Goal: Transaction & Acquisition: Purchase product/service

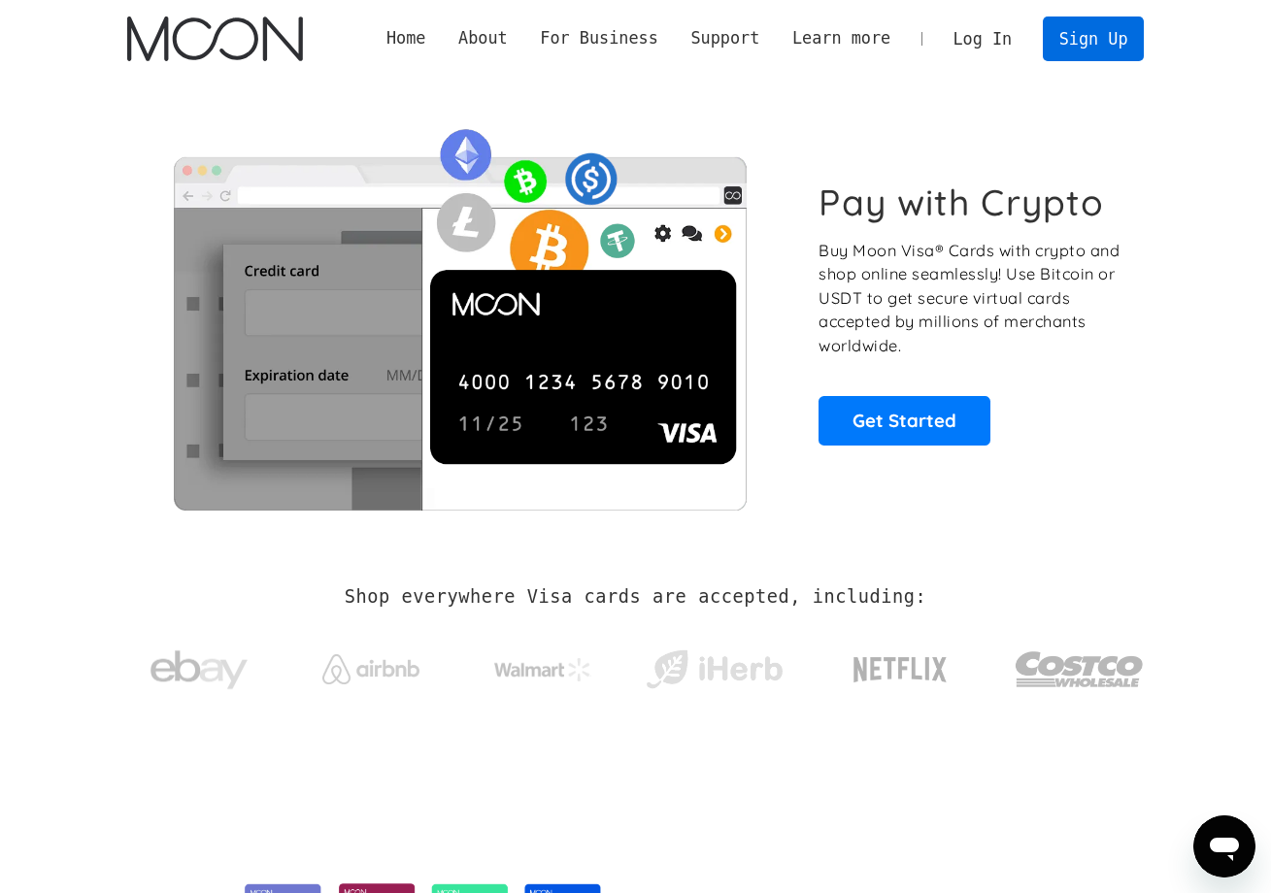
click at [1079, 55] on link "Sign Up" at bounding box center [1093, 39] width 101 height 44
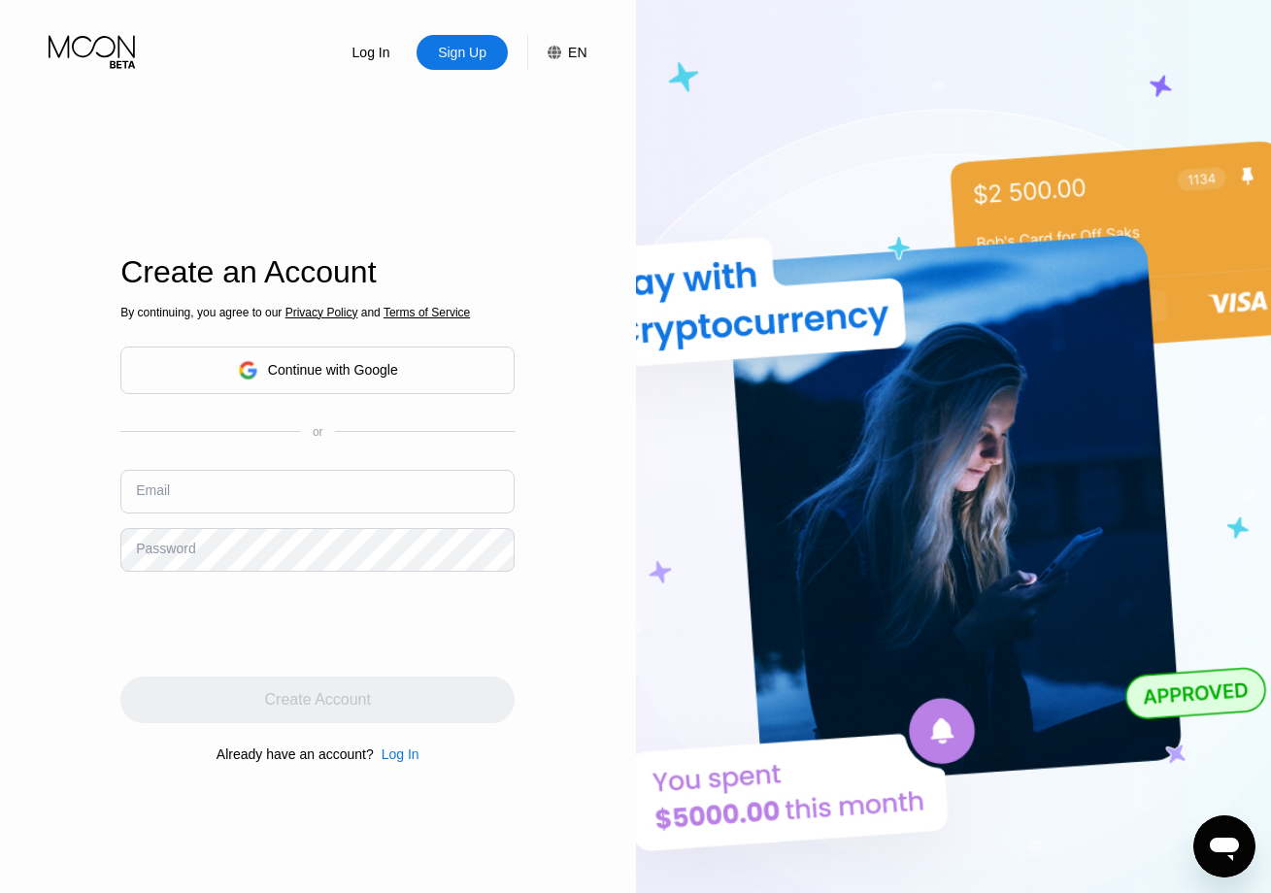
click at [256, 494] on input "text" at bounding box center [317, 492] width 394 height 44
click at [158, 496] on input "techenthusiast1207@gmail.com" at bounding box center [317, 492] width 394 height 44
type input "techenthusiast1207@gmail.com"
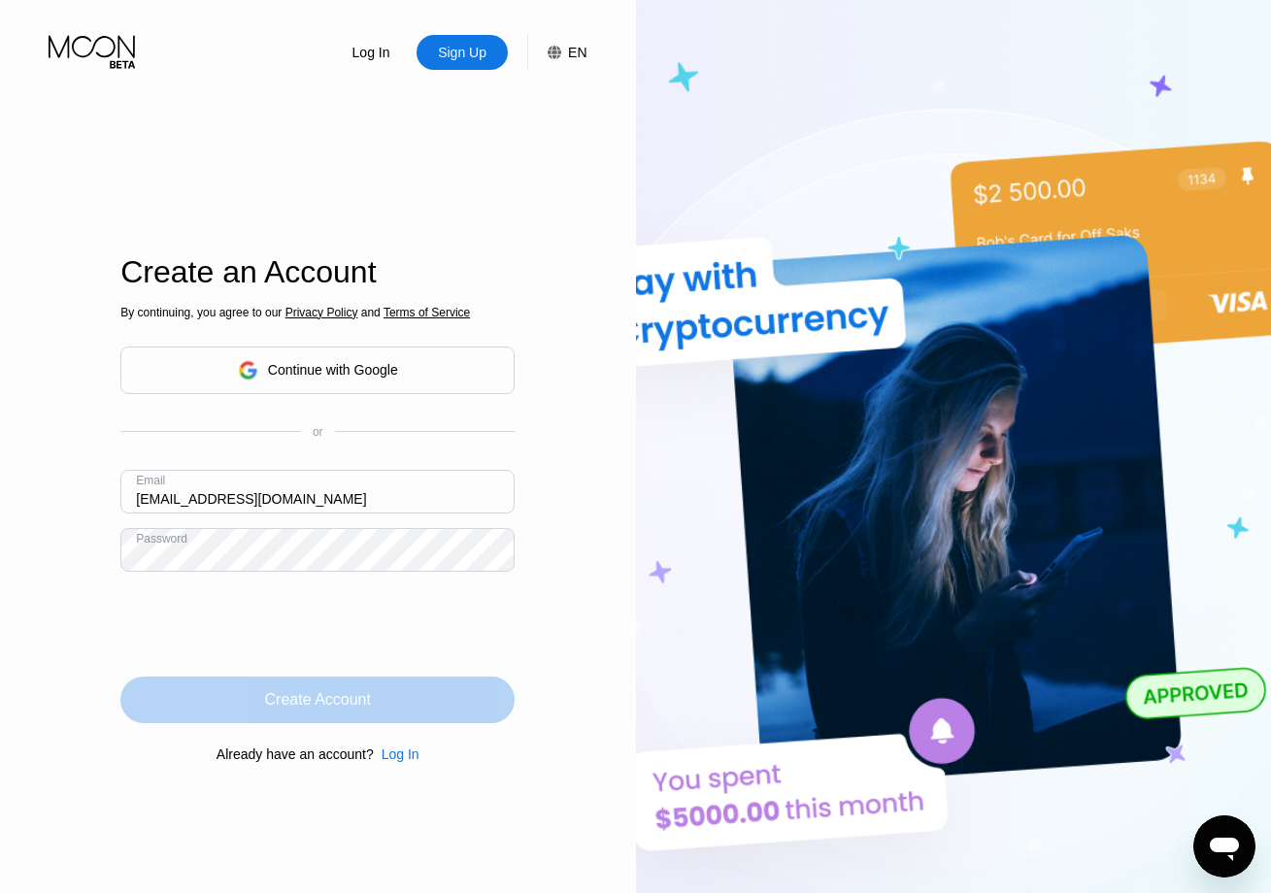
click at [329, 709] on div "Create Account" at bounding box center [318, 700] width 106 height 19
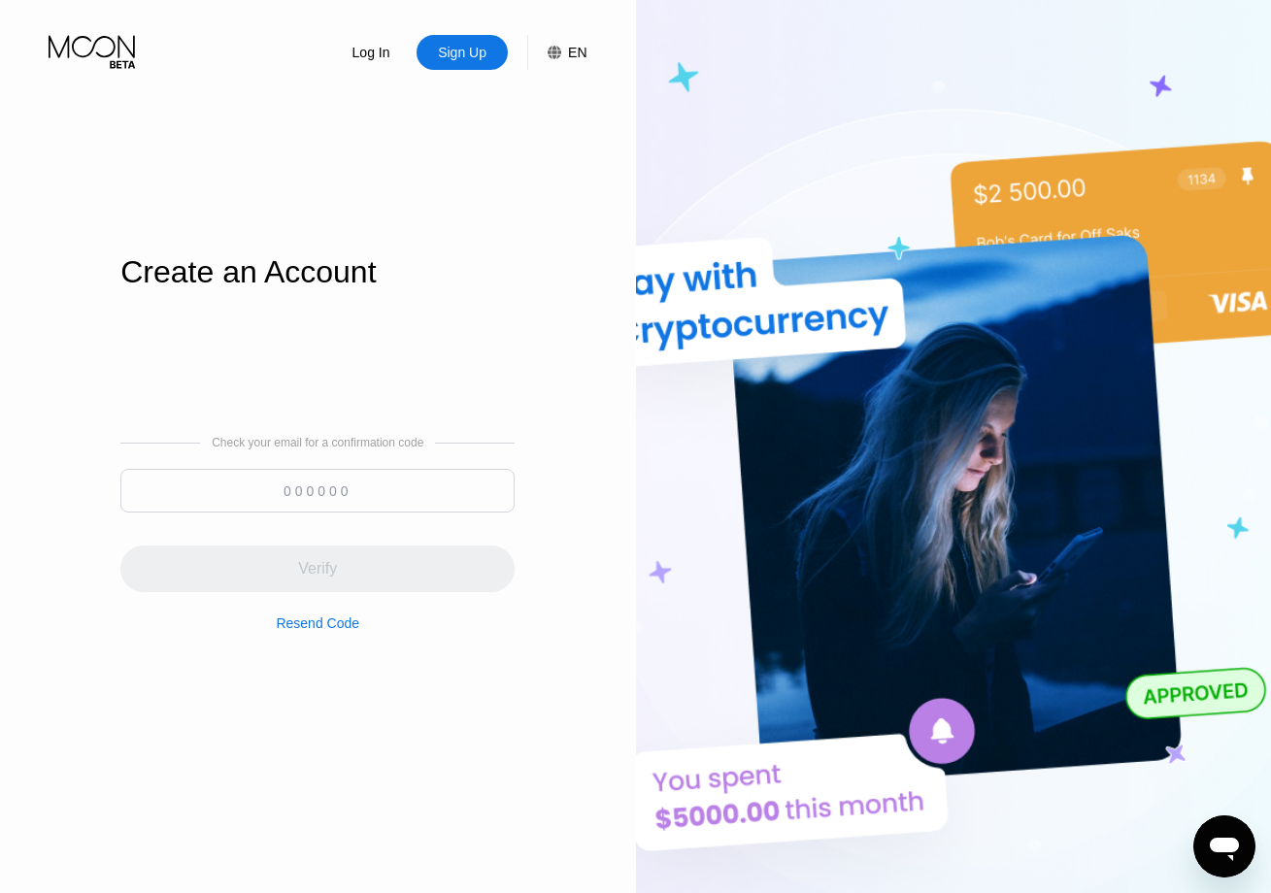
click at [334, 496] on input at bounding box center [317, 491] width 394 height 44
type input "808802"
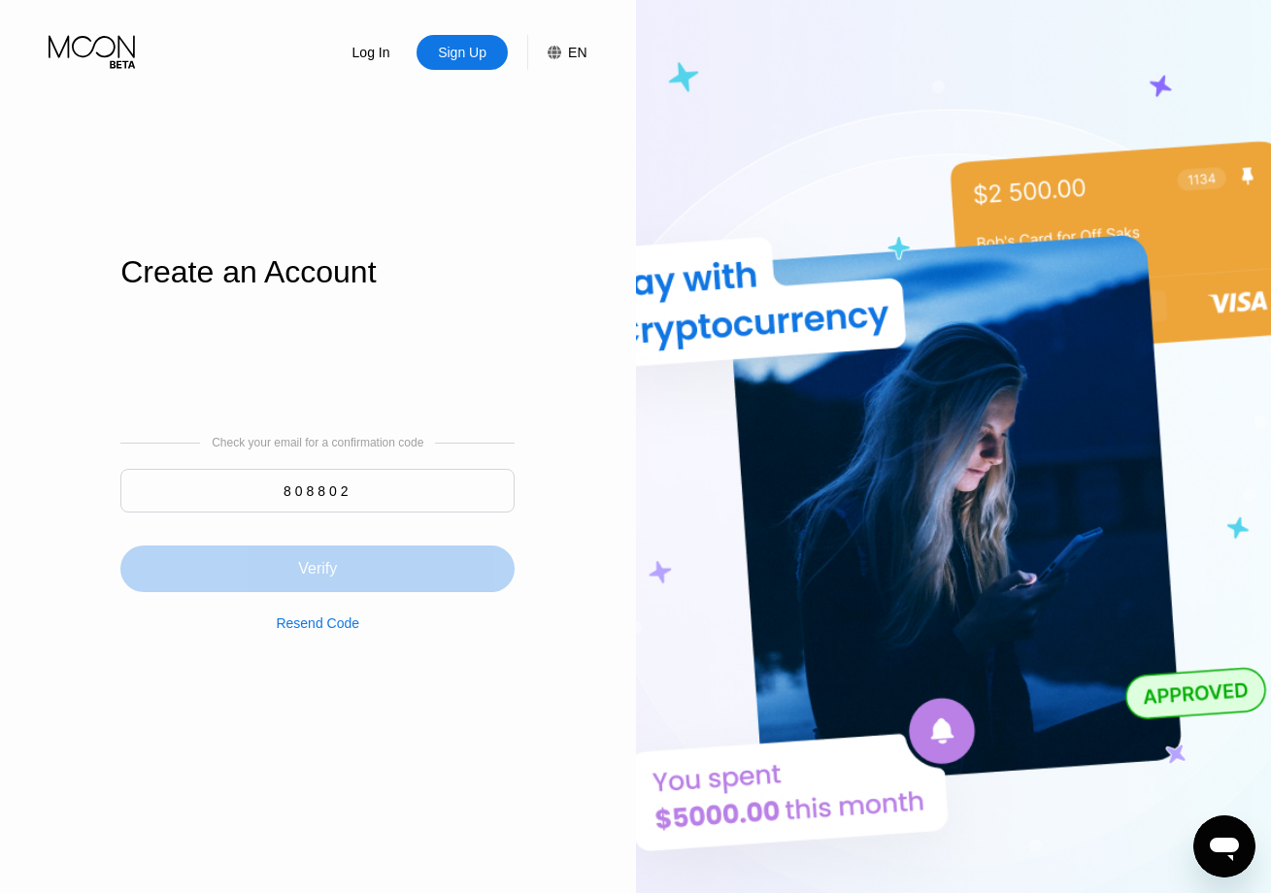
click at [337, 573] on div "Verify" at bounding box center [317, 568] width 39 height 19
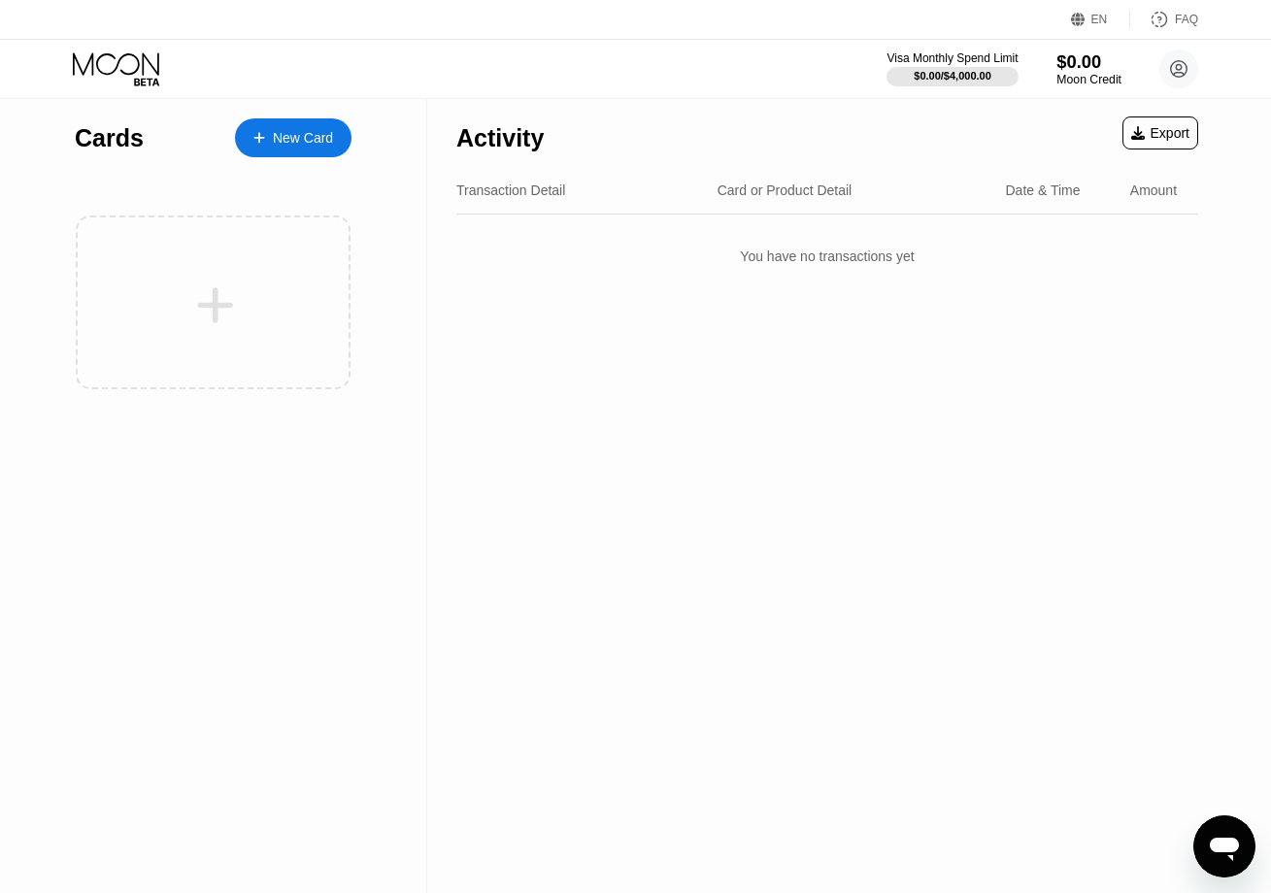
click at [1067, 68] on div "$0.00" at bounding box center [1089, 61] width 65 height 20
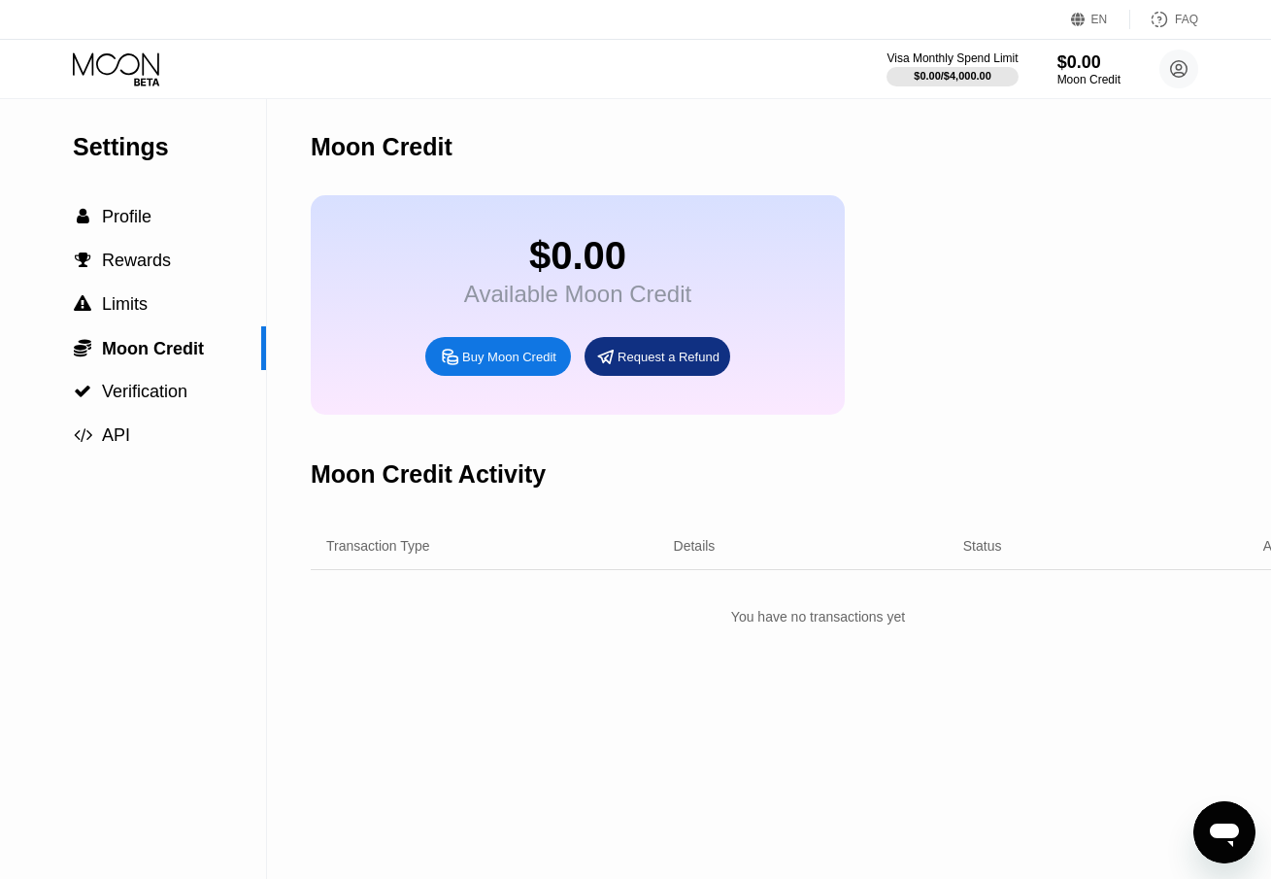
click at [514, 365] on div "Buy Moon Credit" at bounding box center [509, 357] width 94 height 17
type input "0"
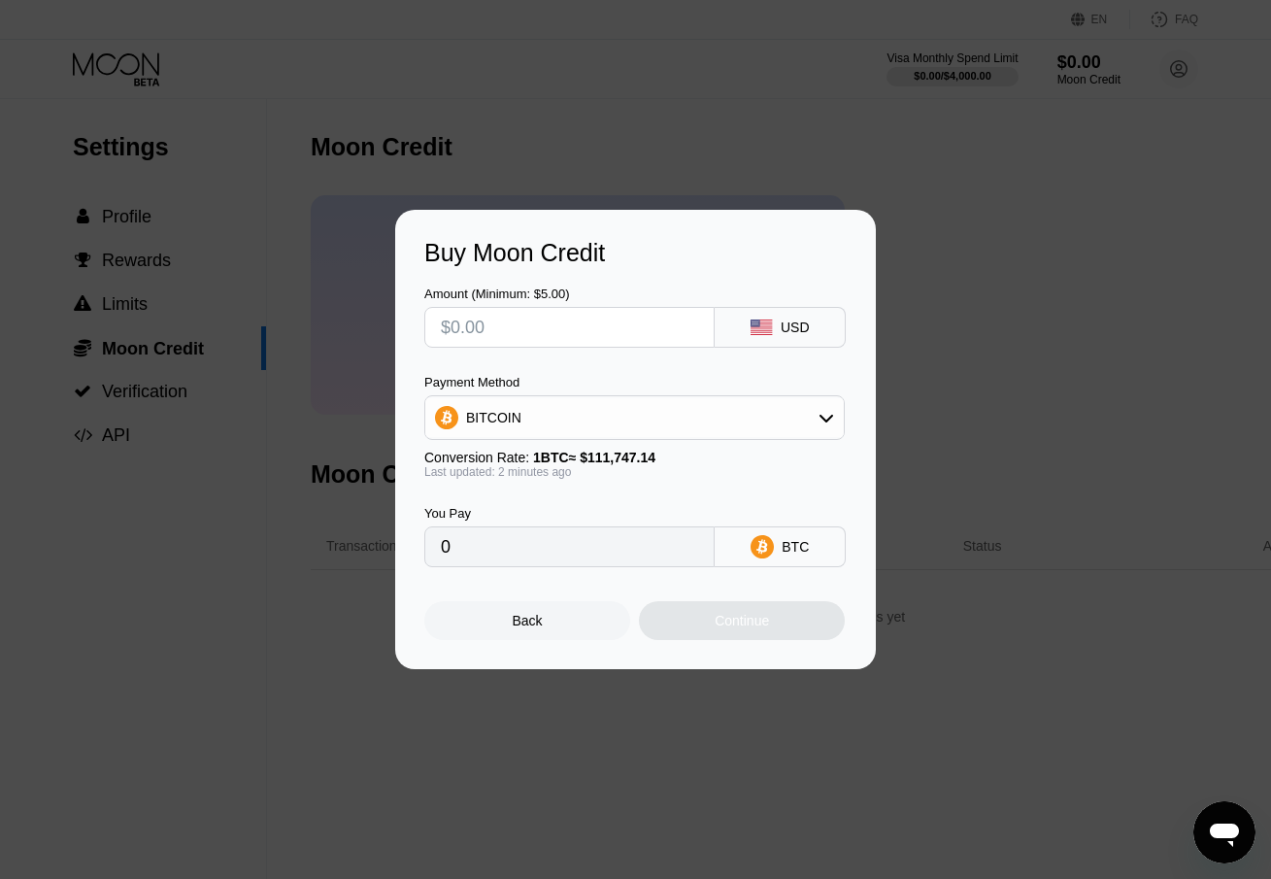
click at [521, 329] on input "text" at bounding box center [569, 327] width 257 height 39
type input "$1"
type input "0.00000895"
type input "$10"
type input "0.00008949"
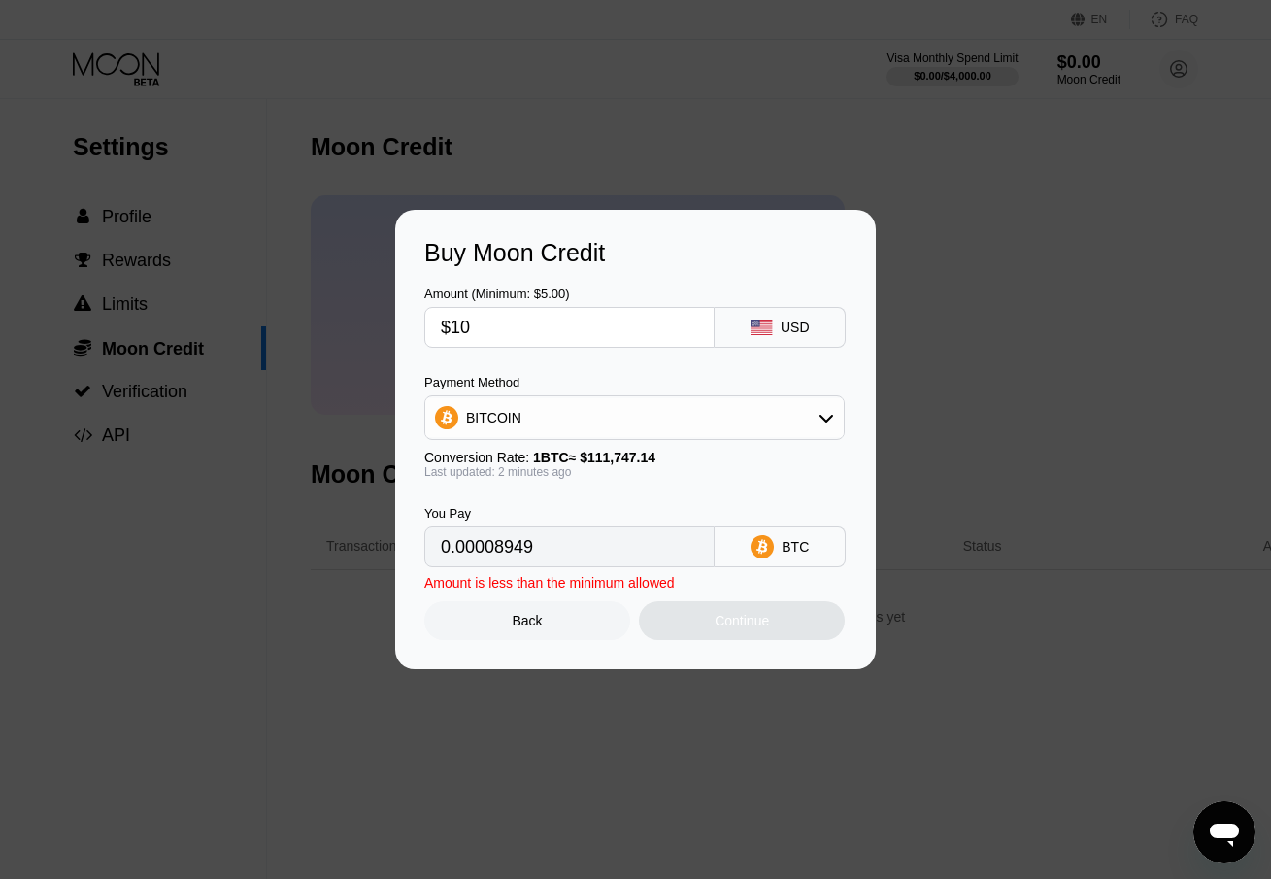
type input "$100"
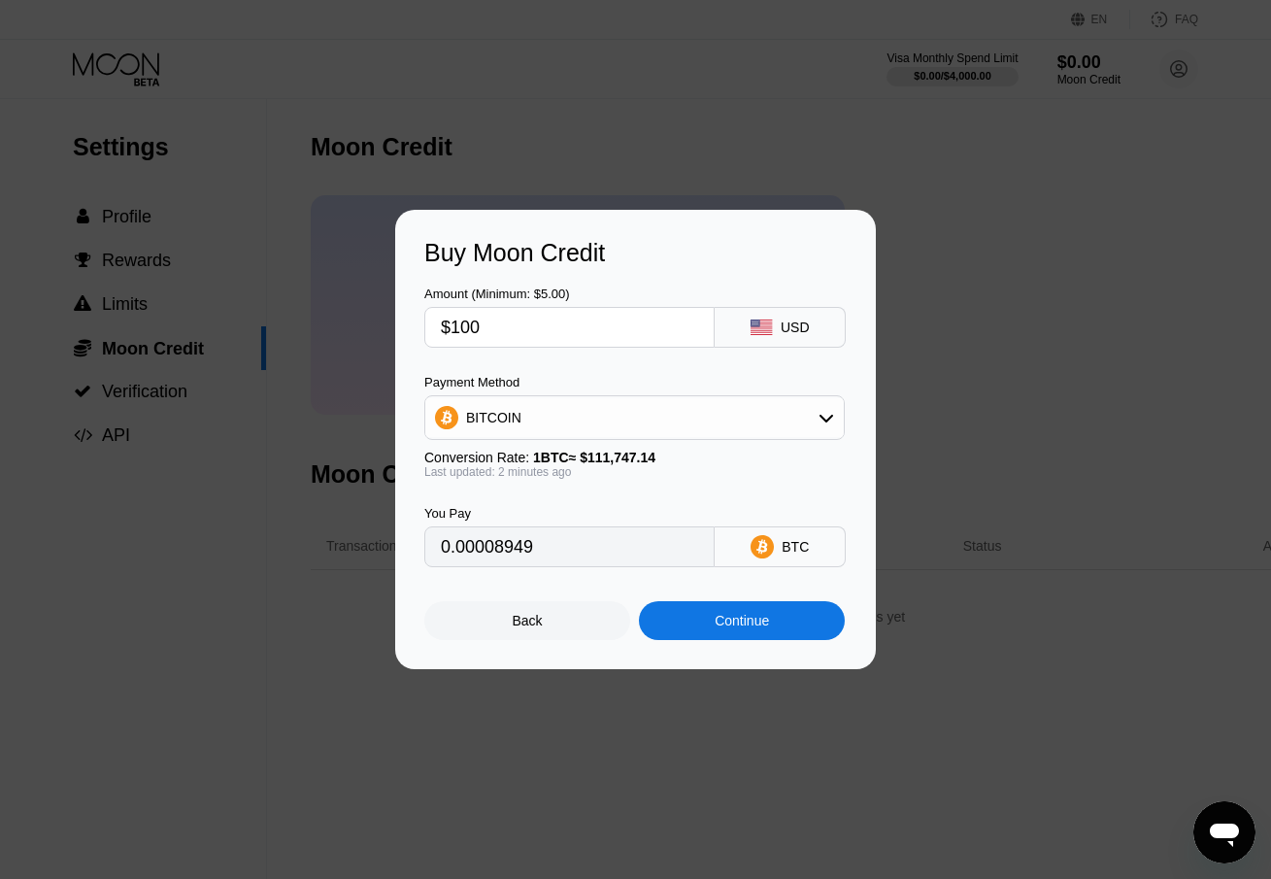
type input "0.00089488"
type input "$100"
click at [551, 416] on div "BITCOIN" at bounding box center [634, 417] width 419 height 39
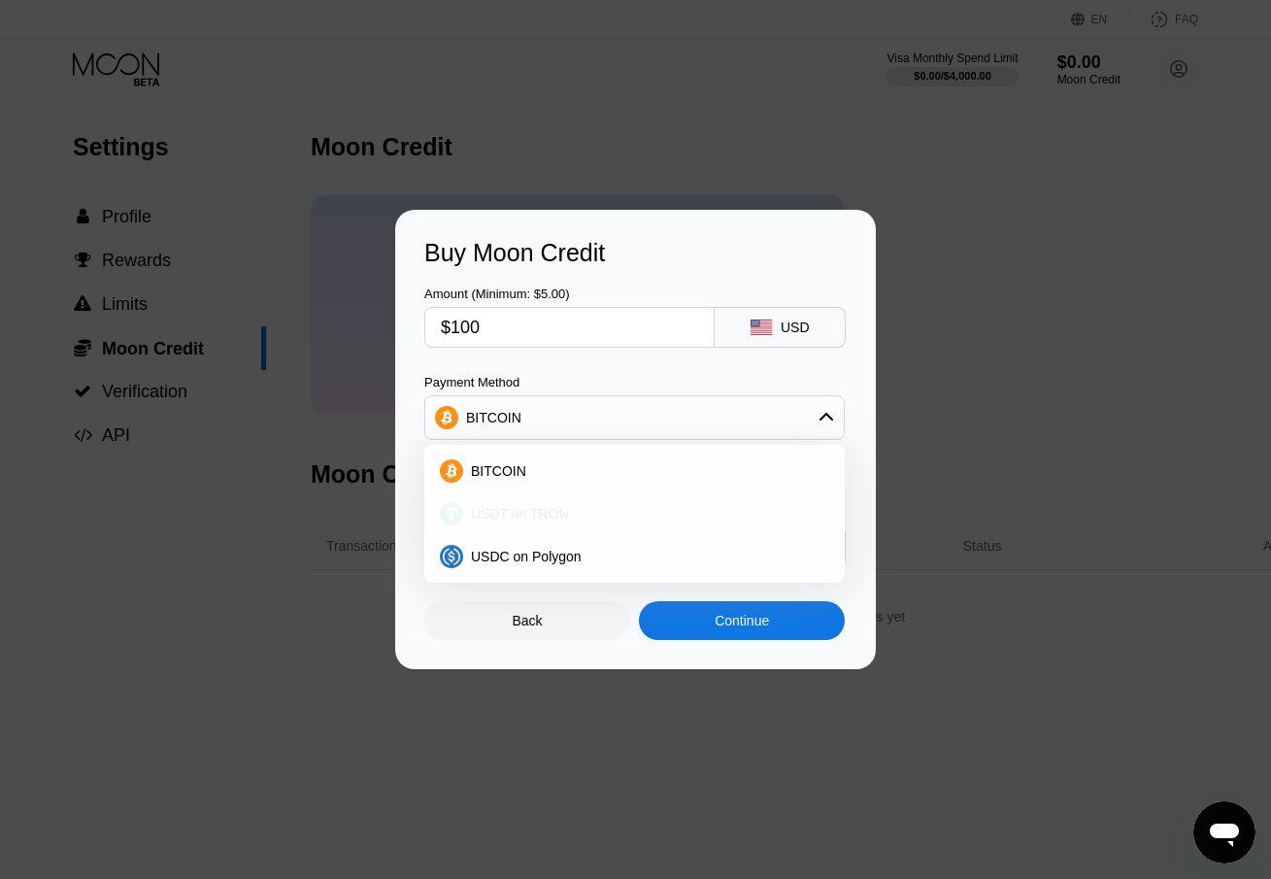
click at [541, 516] on span "USDT on TRON" at bounding box center [520, 514] width 98 height 16
type input "101.01"
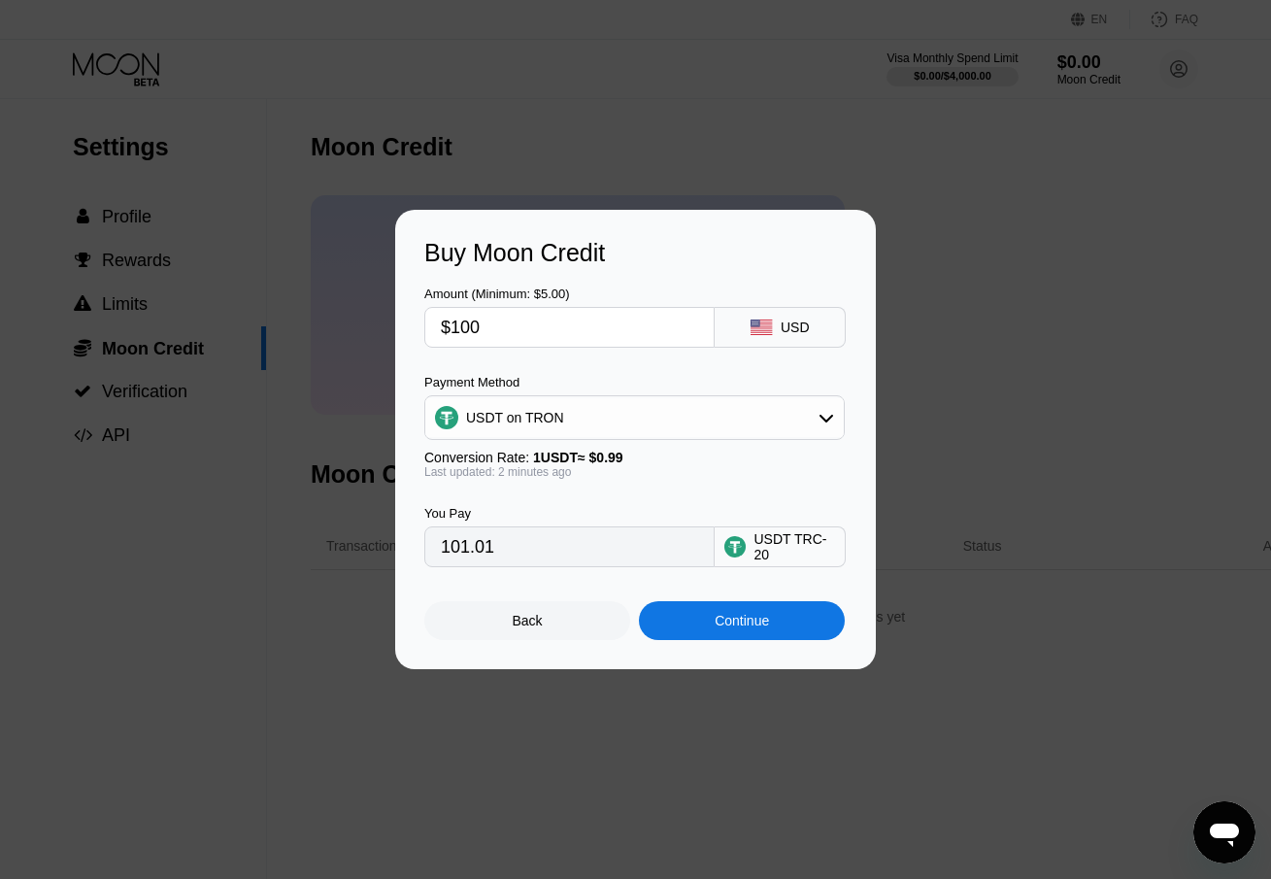
click at [728, 625] on div "Continue" at bounding box center [742, 621] width 54 height 16
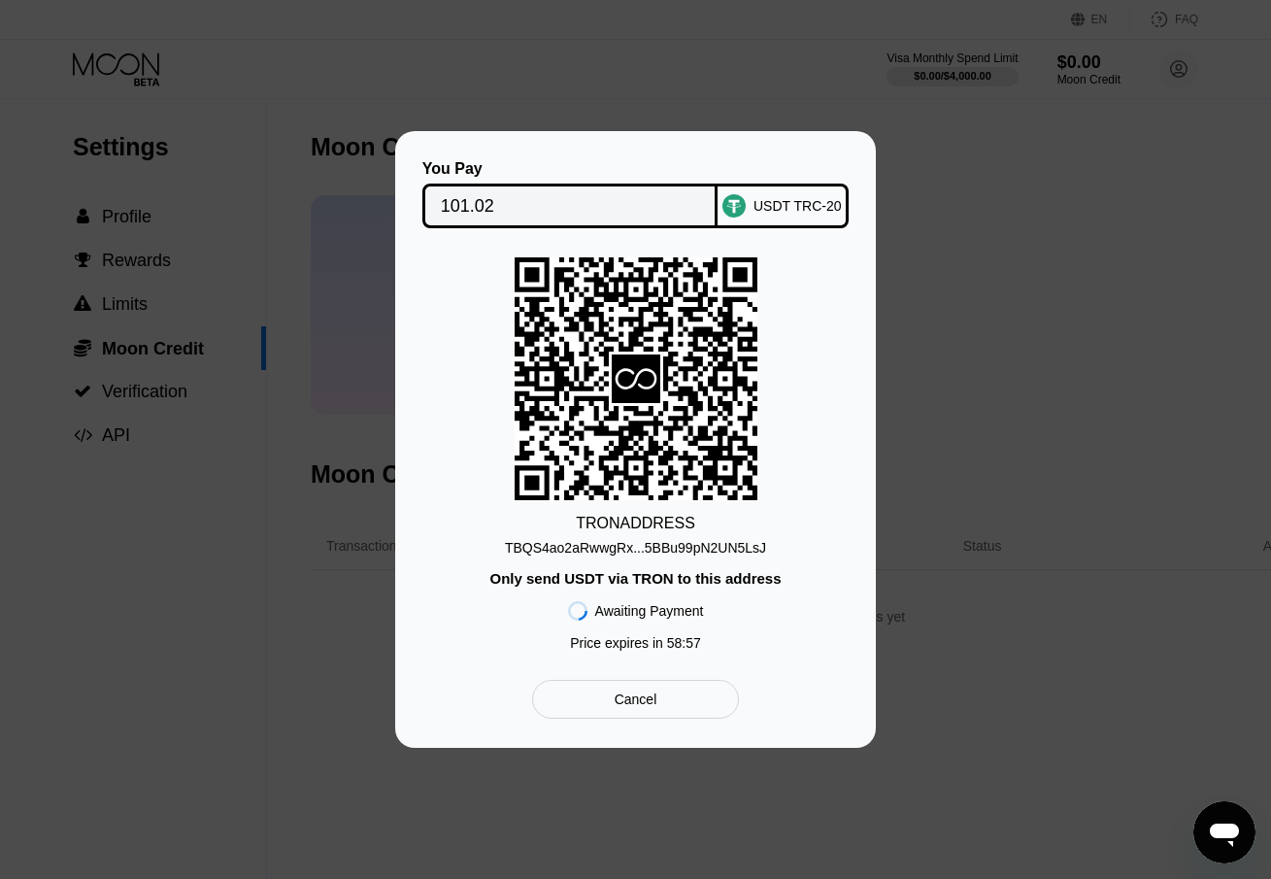
click at [657, 556] on div "TRON ADDRESS TBQS4ao2aRwwgRx...5BBu99pN2UN5LsJ Only send USDT via TRON to this …" at bounding box center [635, 458] width 422 height 403
click at [663, 548] on div "TBQS4ao2aRwwgRx...5BBu99pN2UN5LsJ" at bounding box center [635, 548] width 261 height 16
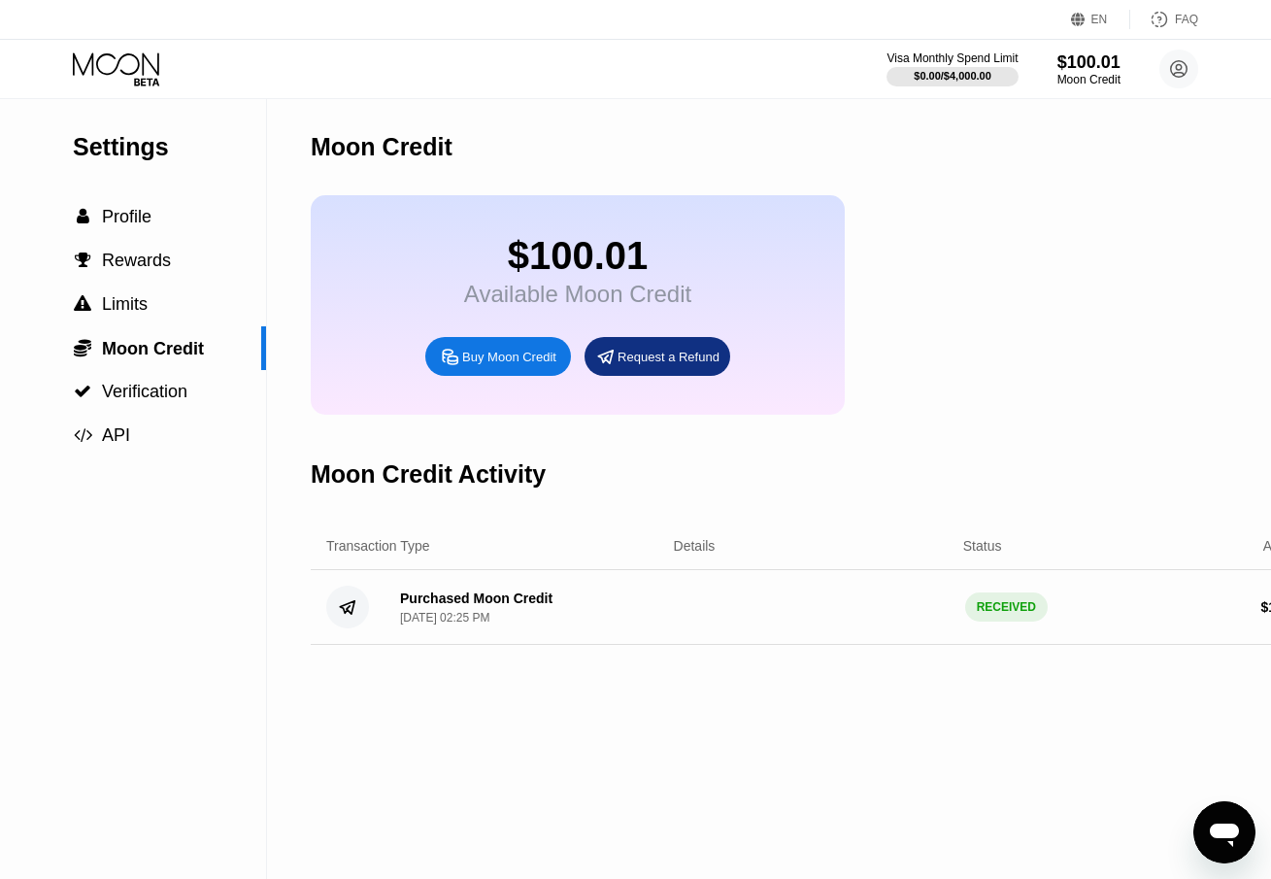
click at [798, 743] on div "Moon Credit $100.01 Available Moon Credit Buy Moon Credit Request a Refund Moon…" at bounding box center [818, 489] width 1015 height 780
